Goal: Task Accomplishment & Management: Use online tool/utility

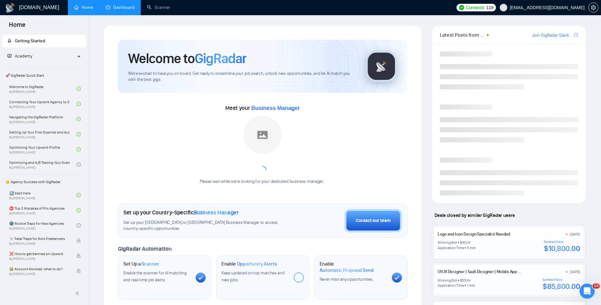
click at [122, 7] on link "Dashboard" at bounding box center [120, 7] width 29 height 5
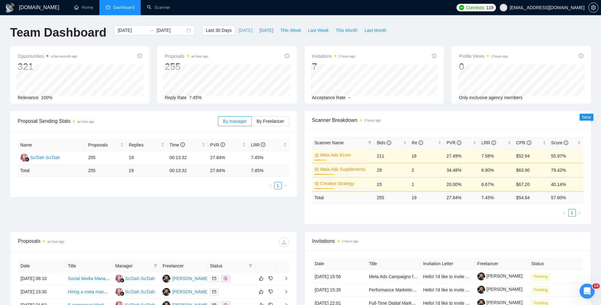
click at [241, 28] on span "[DATE]" at bounding box center [245, 30] width 14 height 7
type input "[DATE]"
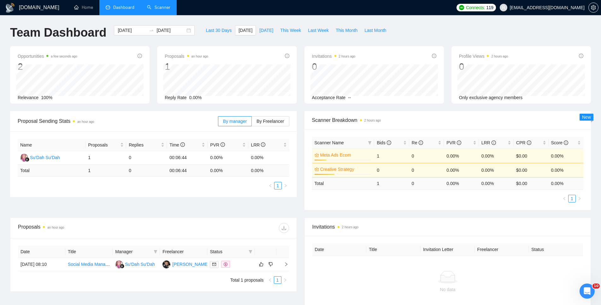
click at [158, 6] on link "Scanner" at bounding box center [158, 7] width 23 height 5
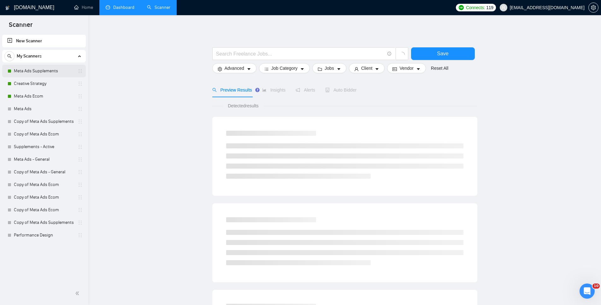
click at [44, 66] on link "Meta Ads Supplements" at bounding box center [44, 71] width 60 height 13
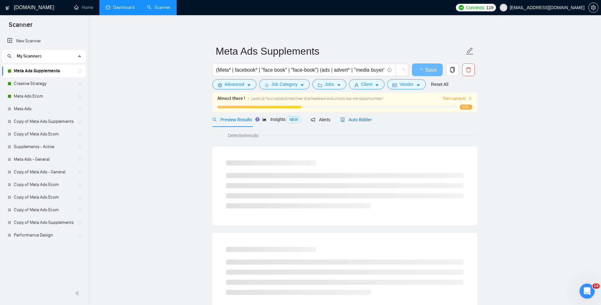
click at [352, 122] on div "Auto Bidder" at bounding box center [355, 119] width 31 height 7
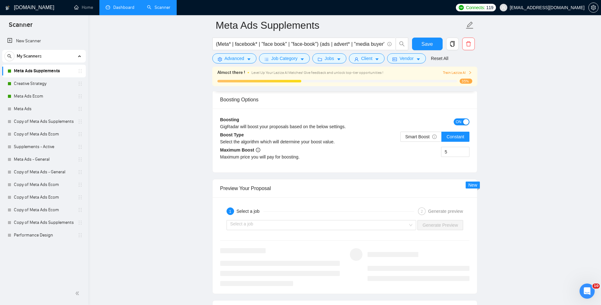
scroll to position [1143, 0]
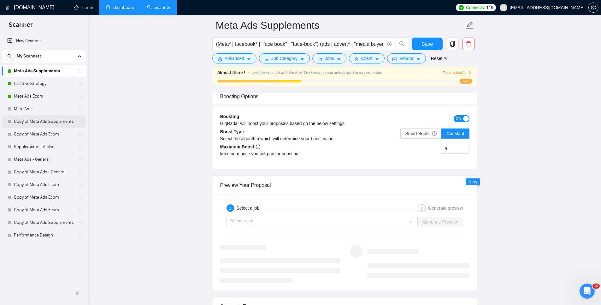
click at [41, 84] on link "Creative Strategy" at bounding box center [44, 83] width 60 height 13
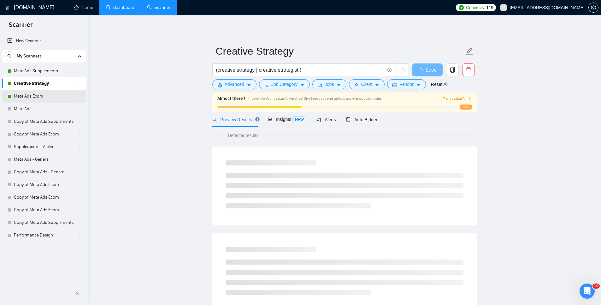
click at [41, 97] on link "Meta Ads Ecom" at bounding box center [44, 96] width 60 height 13
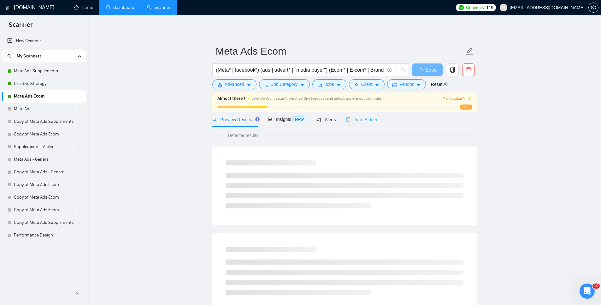
click at [362, 124] on div "Auto Bidder" at bounding box center [361, 119] width 31 height 15
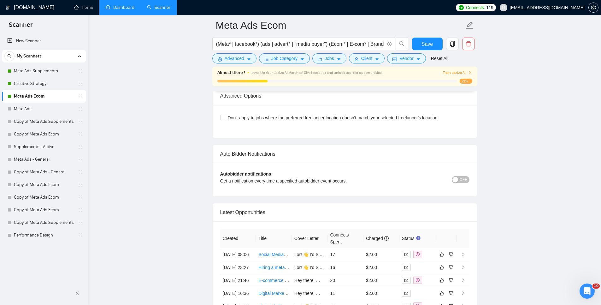
scroll to position [1563, 0]
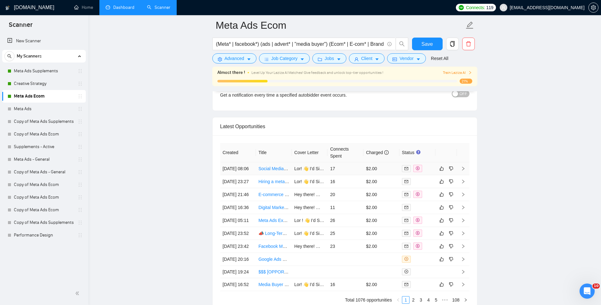
click at [466, 172] on td at bounding box center [463, 168] width 13 height 13
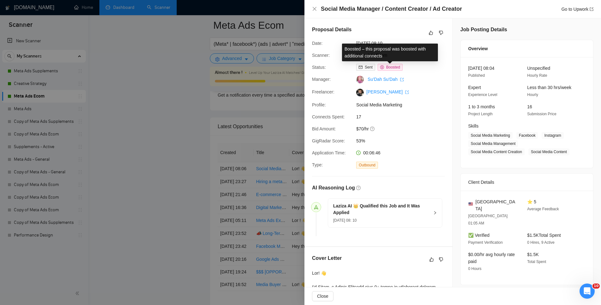
click at [391, 67] on span "Boosted" at bounding box center [393, 67] width 14 height 4
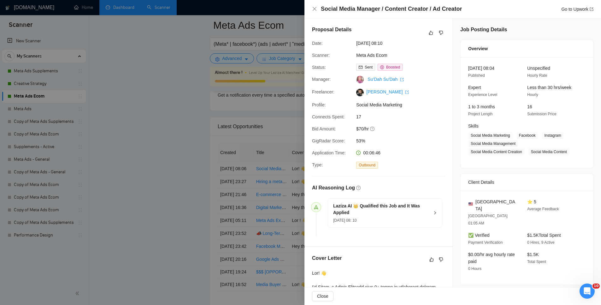
click at [143, 166] on div at bounding box center [300, 152] width 601 height 305
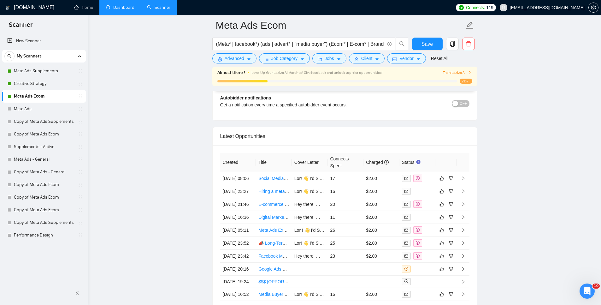
scroll to position [1637, 0]
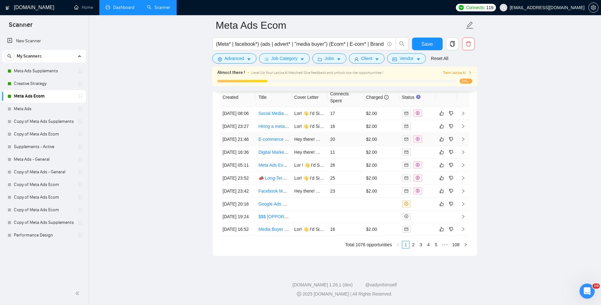
click at [462, 137] on icon "right" at bounding box center [463, 139] width 2 height 4
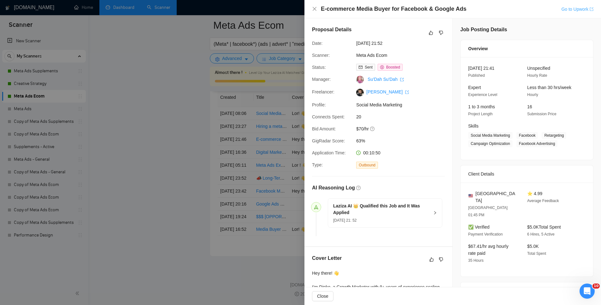
click at [591, 9] on icon "export" at bounding box center [591, 9] width 4 height 4
drag, startPoint x: 158, startPoint y: 131, endPoint x: 155, endPoint y: 126, distance: 5.2
click at [158, 130] on div at bounding box center [300, 152] width 601 height 305
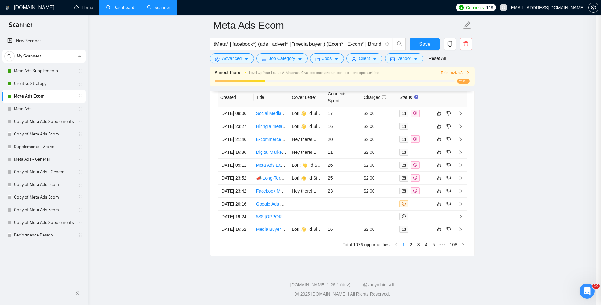
click at [118, 10] on link "Dashboard" at bounding box center [120, 7] width 29 height 5
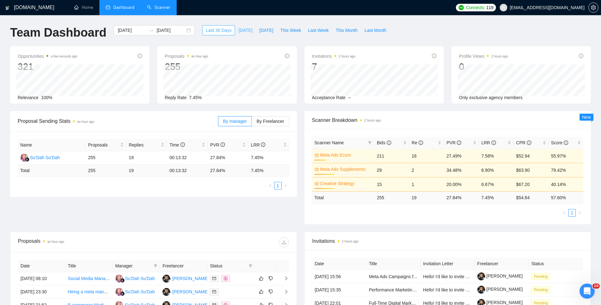
drag, startPoint x: 230, startPoint y: 28, endPoint x: 233, endPoint y: 29, distance: 3.4
click at [232, 29] on div "Last 30 Days Today Yesterday This Week Last Week This Month Last Month" at bounding box center [295, 35] width 195 height 21
click at [238, 29] on span "[DATE]" at bounding box center [245, 30] width 14 height 7
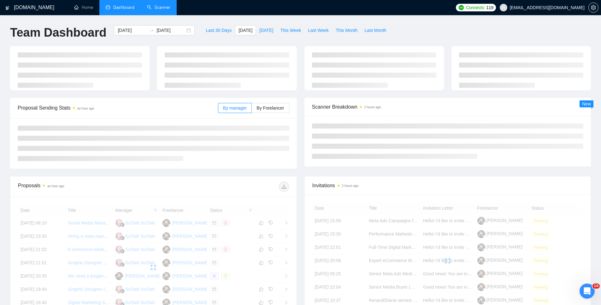
type input "[DATE]"
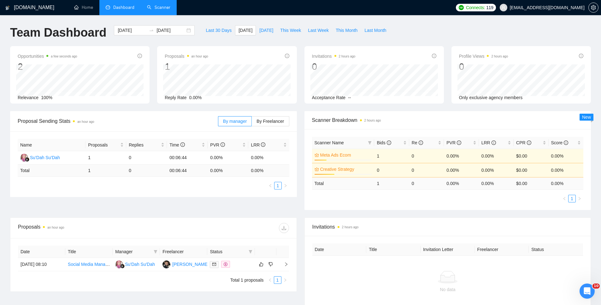
click at [158, 9] on link "Scanner" at bounding box center [158, 7] width 23 height 5
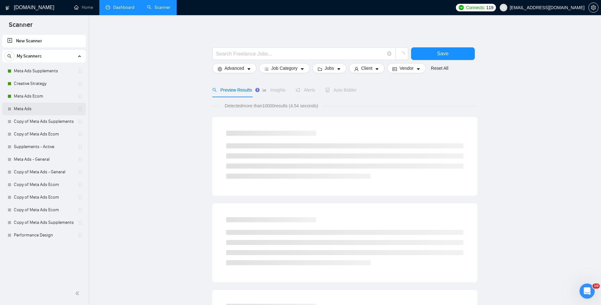
drag, startPoint x: 52, startPoint y: 72, endPoint x: 84, endPoint y: 102, distance: 44.4
click at [52, 72] on link "Meta Ads Supplements" at bounding box center [44, 71] width 60 height 13
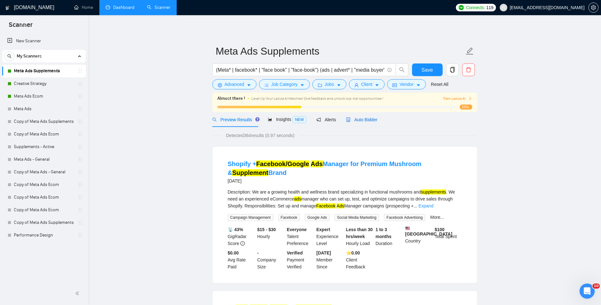
click at [373, 119] on span "Auto Bidder" at bounding box center [361, 119] width 31 height 5
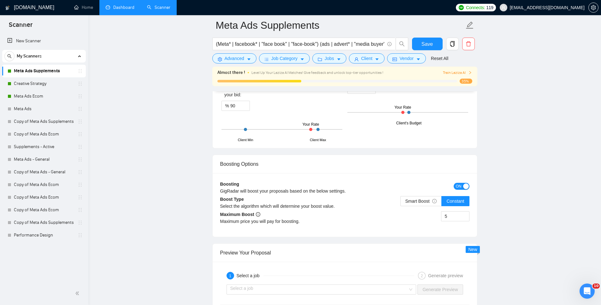
scroll to position [1075, 0]
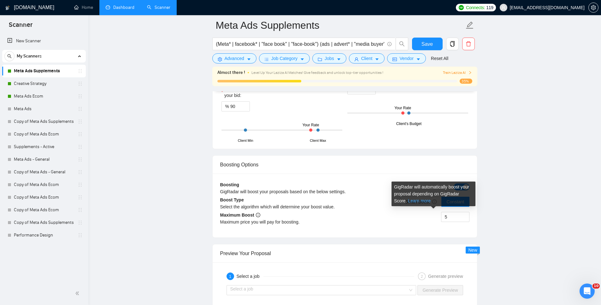
click at [427, 200] on link "Learn more" at bounding box center [419, 200] width 23 height 5
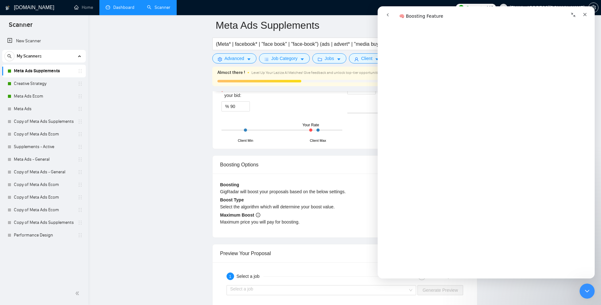
scroll to position [115, 0]
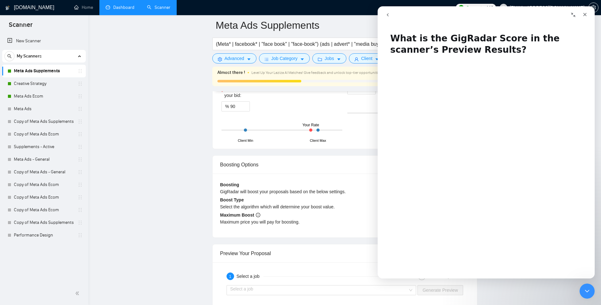
click at [386, 16] on icon "go back" at bounding box center [387, 14] width 5 height 5
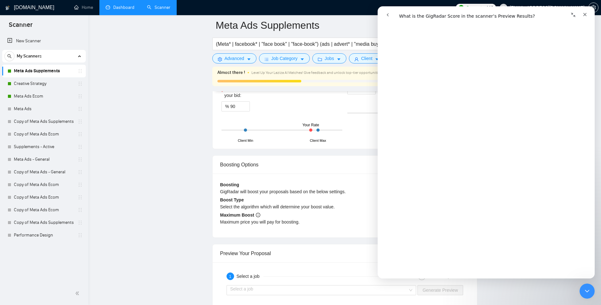
scroll to position [206, 0]
click at [388, 16] on icon "go back" at bounding box center [388, 14] width 2 height 3
drag, startPoint x: 175, startPoint y: 147, endPoint x: 149, endPoint y: 55, distance: 95.4
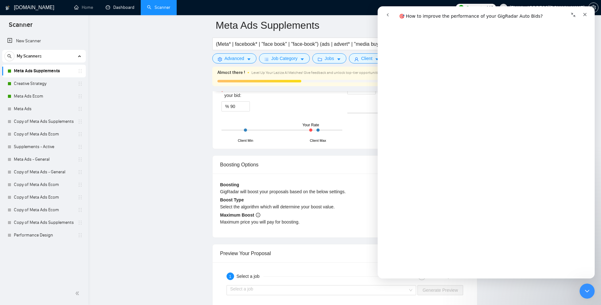
scroll to position [1318, 0]
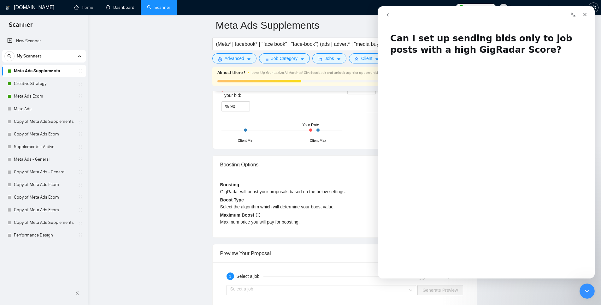
click at [390, 20] on button "go back" at bounding box center [388, 15] width 12 height 12
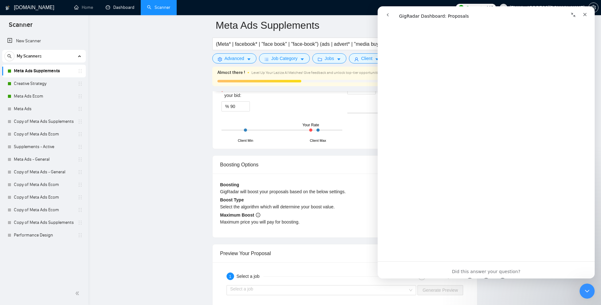
scroll to position [1132, 0]
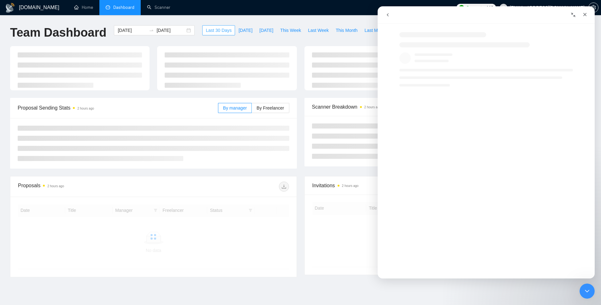
click at [216, 31] on span "Last 30 Days" at bounding box center [219, 30] width 26 height 7
click at [583, 15] on icon "Close" at bounding box center [584, 14] width 3 height 3
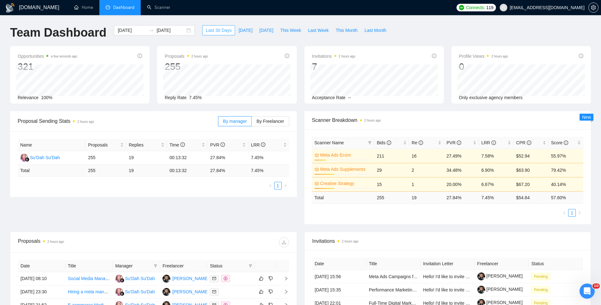
click at [219, 30] on span "Last 30 Days" at bounding box center [219, 30] width 26 height 7
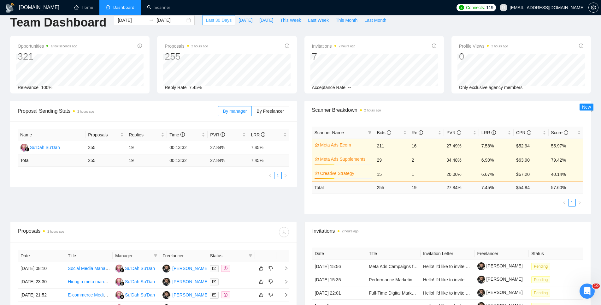
scroll to position [72, 0]
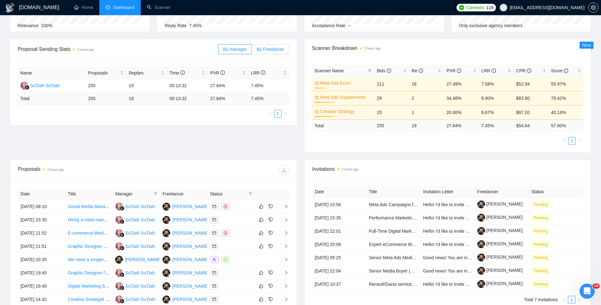
click at [267, 51] on span "By Freelancer" at bounding box center [269, 49] width 27 height 5
click at [252, 51] on input "By Freelancer" at bounding box center [252, 51] width 0 height 0
click at [235, 48] on span "By manager" at bounding box center [235, 49] width 24 height 5
click at [218, 51] on input "By manager" at bounding box center [218, 51] width 0 height 0
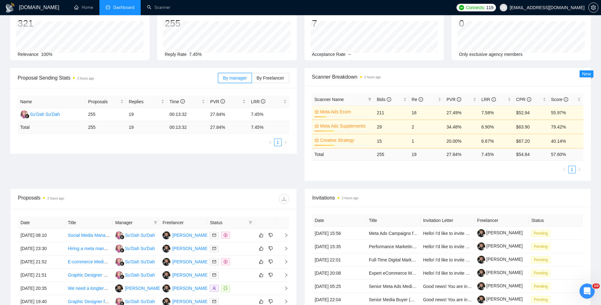
scroll to position [16, 0]
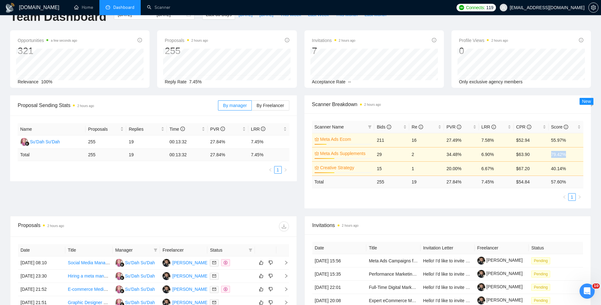
drag, startPoint x: 568, startPoint y: 154, endPoint x: 542, endPoint y: 154, distance: 25.9
click at [542, 153] on tr "Meta Ads Supplements 35% 29 2 34.48% 6.90% $63.90 79.42%" at bounding box center [447, 154] width 271 height 14
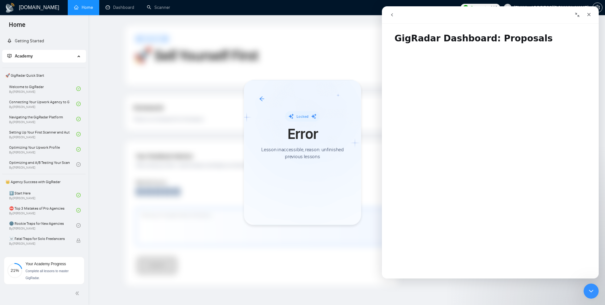
click at [236, 132] on div at bounding box center [302, 152] width 605 height 305
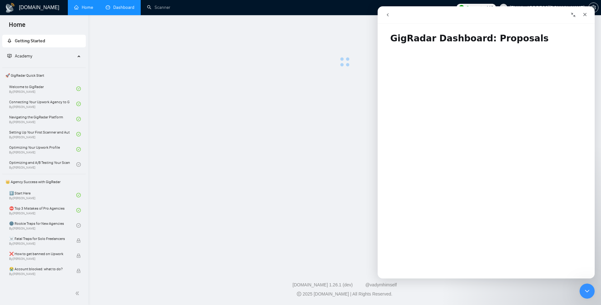
click at [116, 5] on link "Dashboard" at bounding box center [120, 7] width 29 height 5
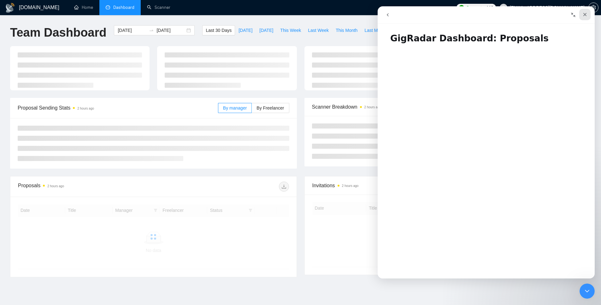
click at [472, 13] on icon "Close" at bounding box center [584, 14] width 5 height 5
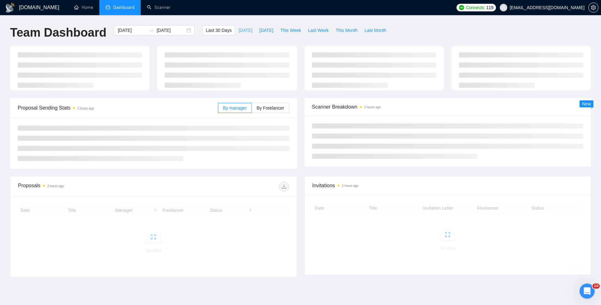
click at [235, 30] on button "[DATE]" at bounding box center [245, 30] width 21 height 10
type input "[DATE]"
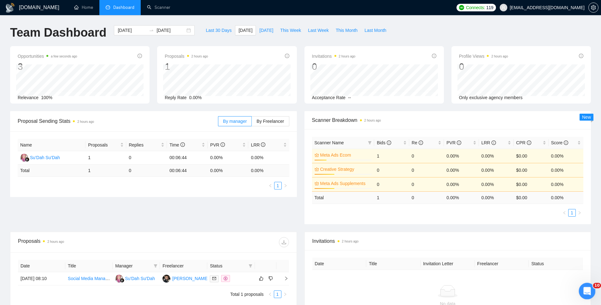
click at [472, 270] on div "Open Intercom Messenger" at bounding box center [585, 289] width 21 height 21
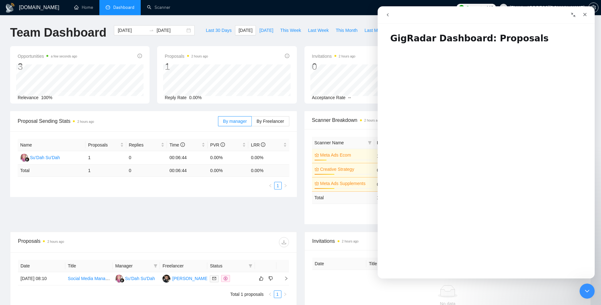
click at [387, 14] on icon "go back" at bounding box center [387, 14] width 5 height 5
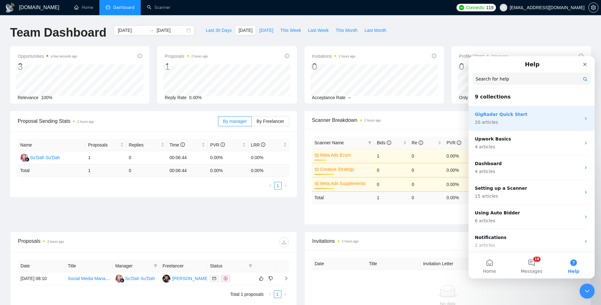
click at [472, 117] on p "GigRadar Quick Start" at bounding box center [528, 114] width 106 height 7
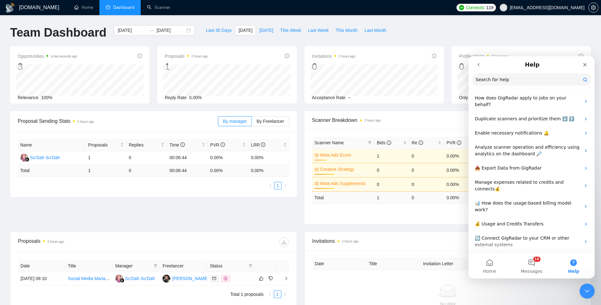
scroll to position [217, 0]
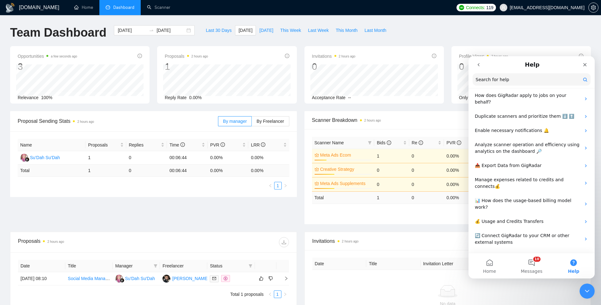
click at [472, 61] on button "go back" at bounding box center [478, 65] width 12 height 12
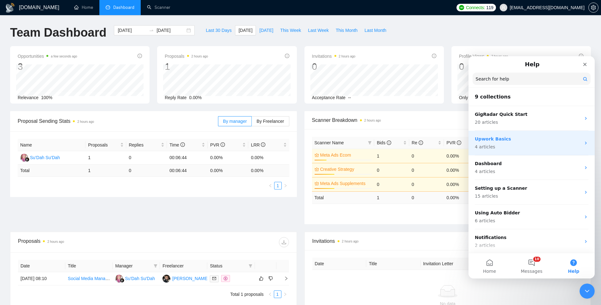
click at [472, 136] on p "Upwork Basics" at bounding box center [528, 139] width 106 height 7
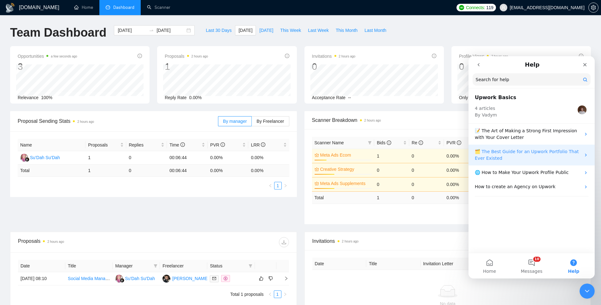
click at [472, 160] on p "🗂️ The Best Guide for an Upwork Portfolio That Ever Existed" at bounding box center [528, 154] width 106 height 13
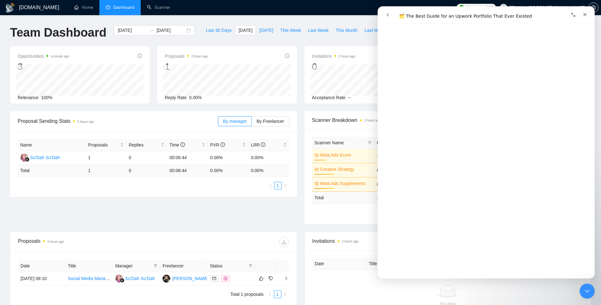
scroll to position [3204, 0]
click at [472, 14] on div "Intercom messenger" at bounding box center [433, 15] width 103 height 12
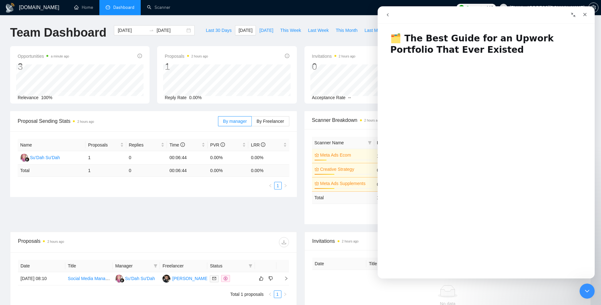
click at [424, 39] on h1 "🗂️ The Best Guide for an Upwork Portfolio That Ever Existed" at bounding box center [485, 41] width 217 height 31
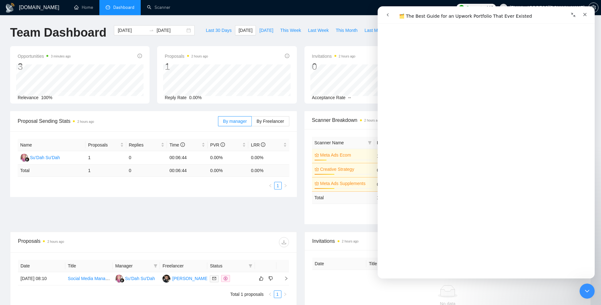
scroll to position [635, 0]
click at [167, 8] on link "Scanner" at bounding box center [158, 7] width 23 height 5
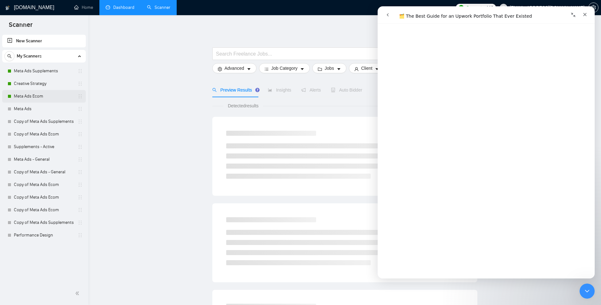
click at [37, 95] on link "Meta Ads Ecom" at bounding box center [44, 96] width 60 height 13
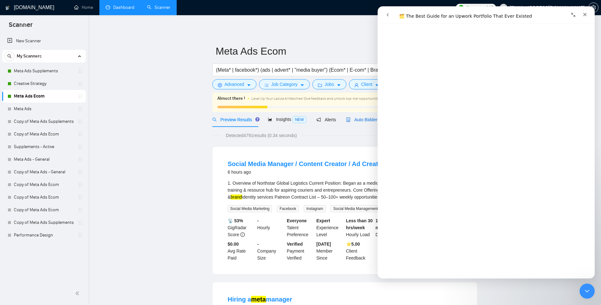
click at [360, 120] on span "Auto Bidder" at bounding box center [361, 119] width 31 height 5
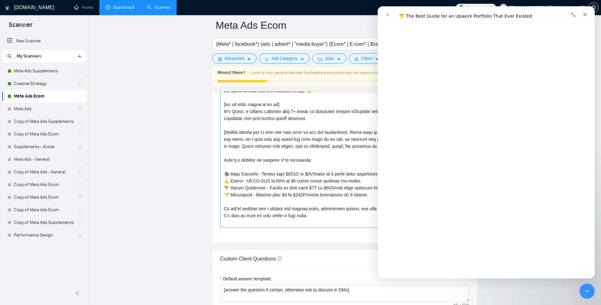
scroll to position [727, 0]
drag, startPoint x: 373, startPoint y: 190, endPoint x: 0, endPoint y: 184, distance: 373.0
drag, startPoint x: 274, startPoint y: 188, endPoint x: 0, endPoint y: 180, distance: 273.8
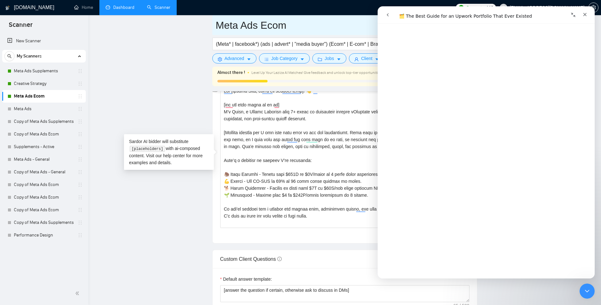
drag, startPoint x: 160, startPoint y: 97, endPoint x: 319, endPoint y: 24, distance: 174.7
click at [169, 95] on main "Meta Ads Ecom (Meta* | facebook*) (ads | advert* | "media buyer") (Ecom* | E-co…" at bounding box center [344, 222] width 492 height 1849
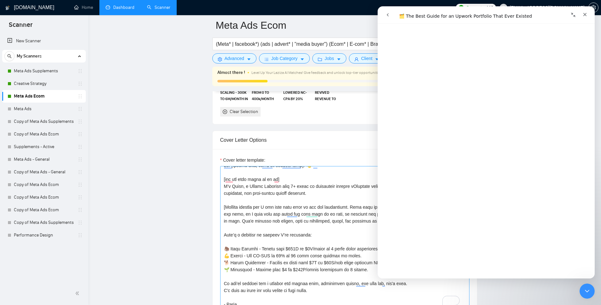
scroll to position [0, 0]
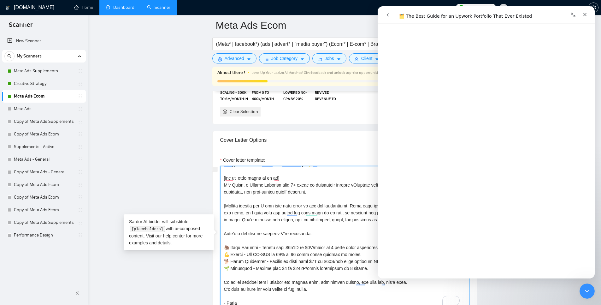
drag, startPoint x: 268, startPoint y: 260, endPoint x: 372, endPoint y: 271, distance: 104.6
click at [372, 270] on textarea "Cover letter template:" at bounding box center [344, 237] width 249 height 142
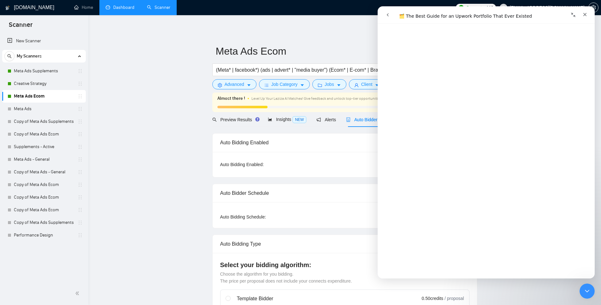
click at [472, 15] on icon "Collapse window" at bounding box center [573, 15] width 4 height 4
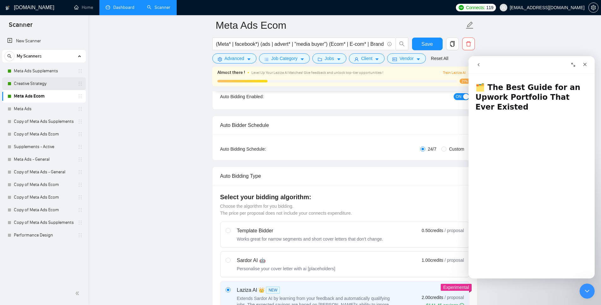
scroll to position [73, 0]
click at [31, 69] on link "Meta Ads Supplements" at bounding box center [44, 71] width 60 height 13
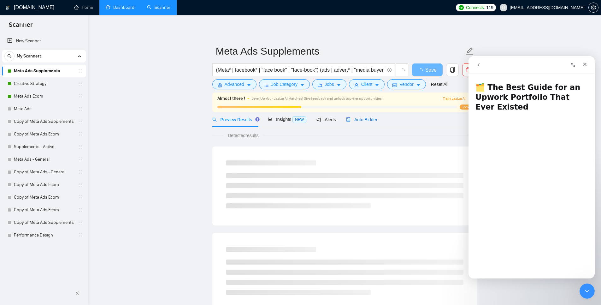
click at [359, 117] on span "Auto Bidder" at bounding box center [361, 119] width 31 height 5
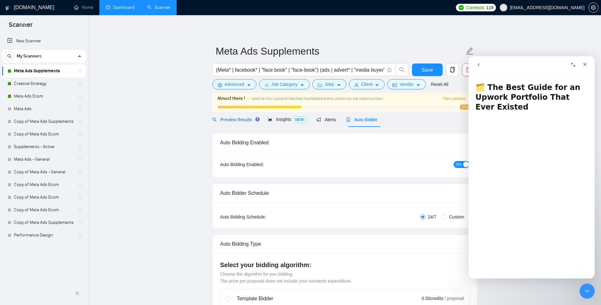
click at [232, 120] on span "Preview Results" at bounding box center [234, 119] width 45 height 5
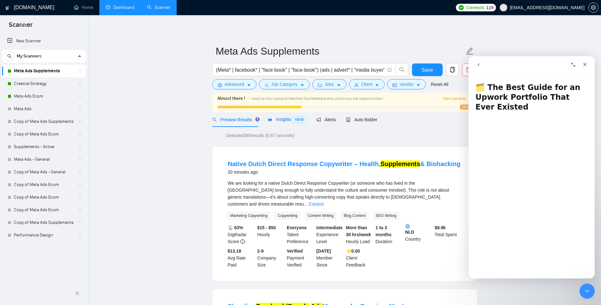
click at [273, 119] on span "Insights NEW" at bounding box center [287, 119] width 38 height 5
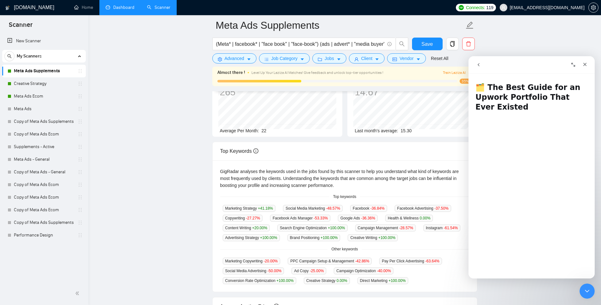
scroll to position [78, 0]
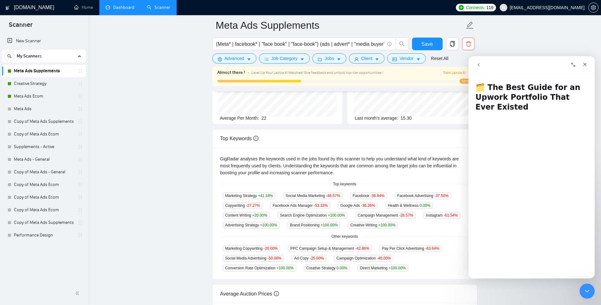
click at [367, 193] on span "Facebook -36.84 %" at bounding box center [368, 195] width 37 height 7
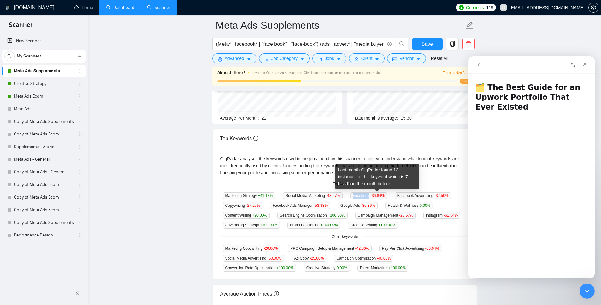
click at [367, 193] on span "Facebook -36.84 %" at bounding box center [368, 195] width 37 height 7
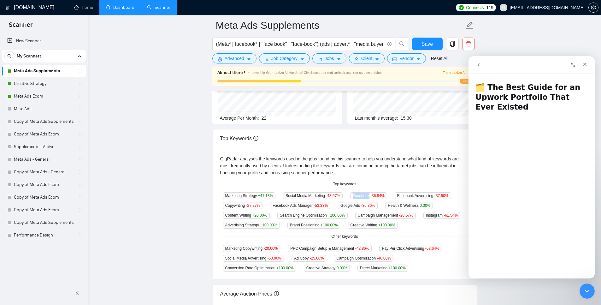
copy span "Facebook"
click at [182, 163] on main "Meta Ads Supplements (Meta* | facebook* | "face book" | "face-book") (ads | adv…" at bounding box center [344, 175] width 492 height 457
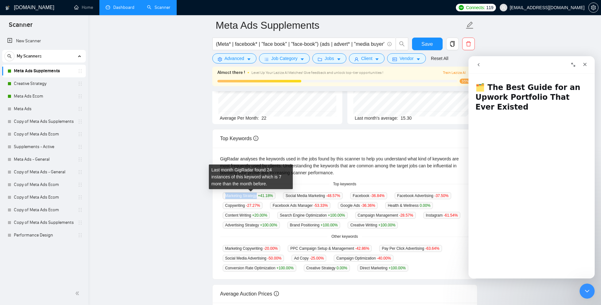
drag, startPoint x: 259, startPoint y: 195, endPoint x: 224, endPoint y: 198, distance: 34.9
click at [224, 198] on span "Marketing Strategy +41.18 %" at bounding box center [249, 195] width 53 height 7
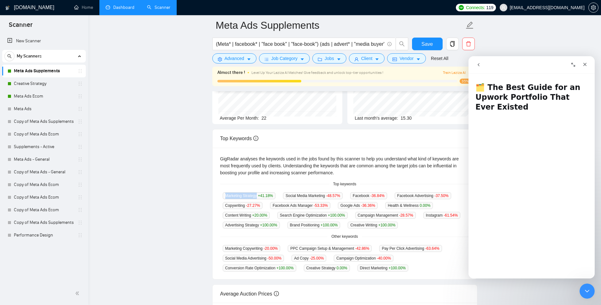
copy span "Marketing Strategy"
drag, startPoint x: 152, startPoint y: 275, endPoint x: 163, endPoint y: 270, distance: 12.3
click at [154, 270] on main "Meta Ads Supplements (Meta* | facebook* | "face book" | "face-book") (ads | adv…" at bounding box center [344, 175] width 492 height 457
